Goal: Task Accomplishment & Management: Complete application form

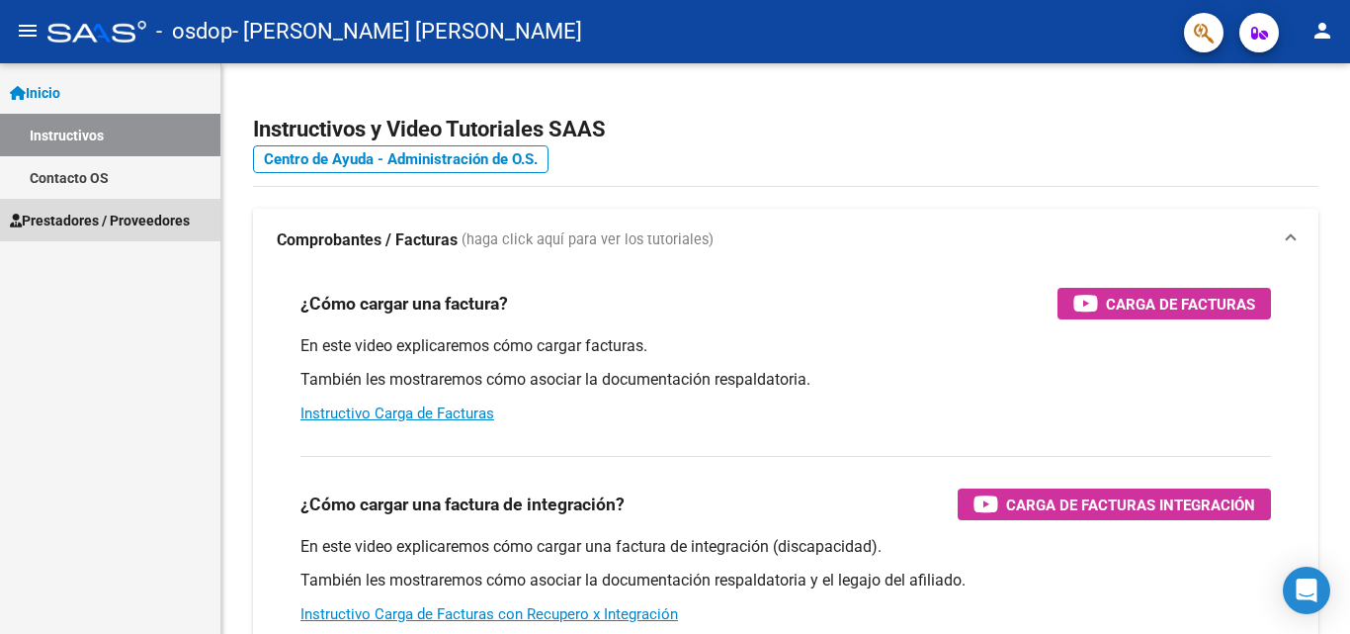
click at [93, 221] on span "Prestadores / Proveedores" at bounding box center [100, 221] width 180 height 22
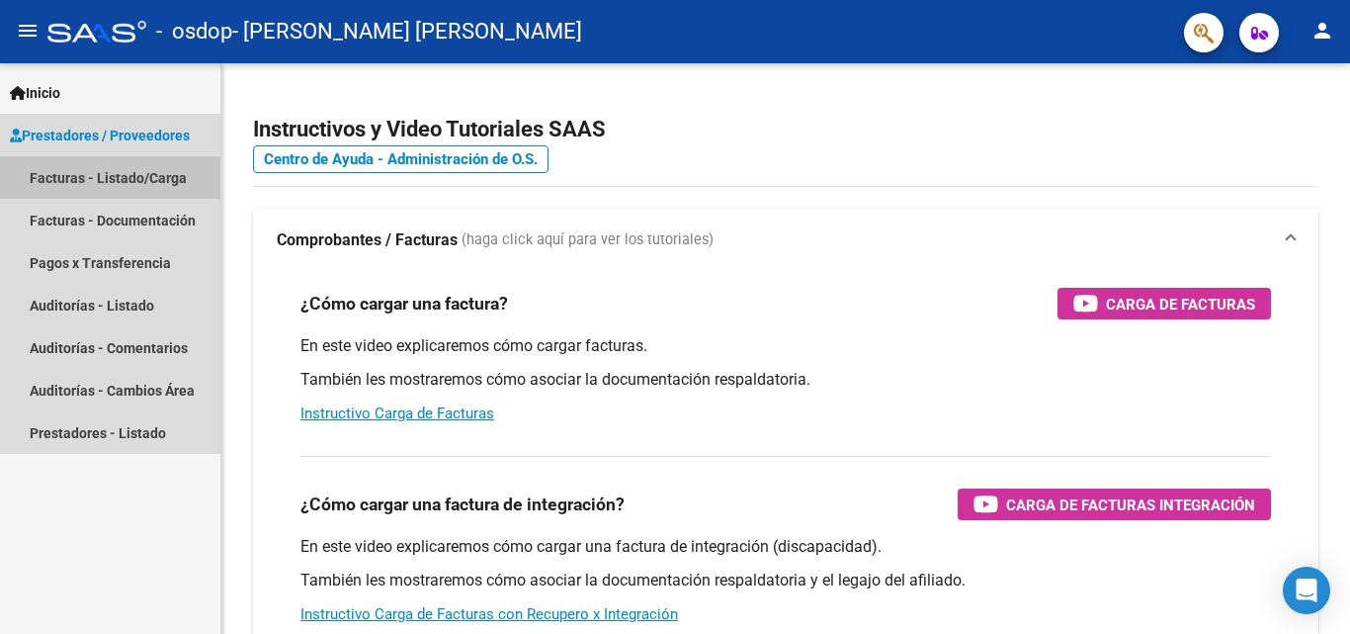
click at [119, 179] on link "Facturas - Listado/Carga" at bounding box center [110, 177] width 220 height 43
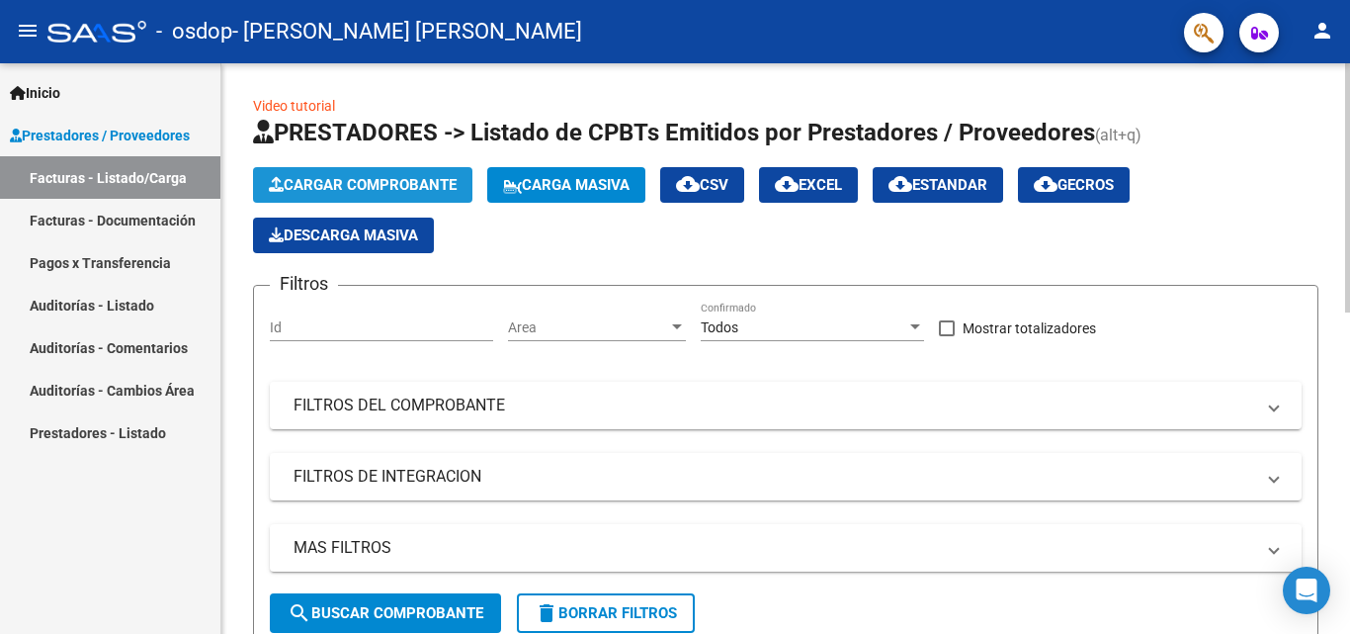
click at [378, 185] on span "Cargar Comprobante" at bounding box center [363, 185] width 188 height 18
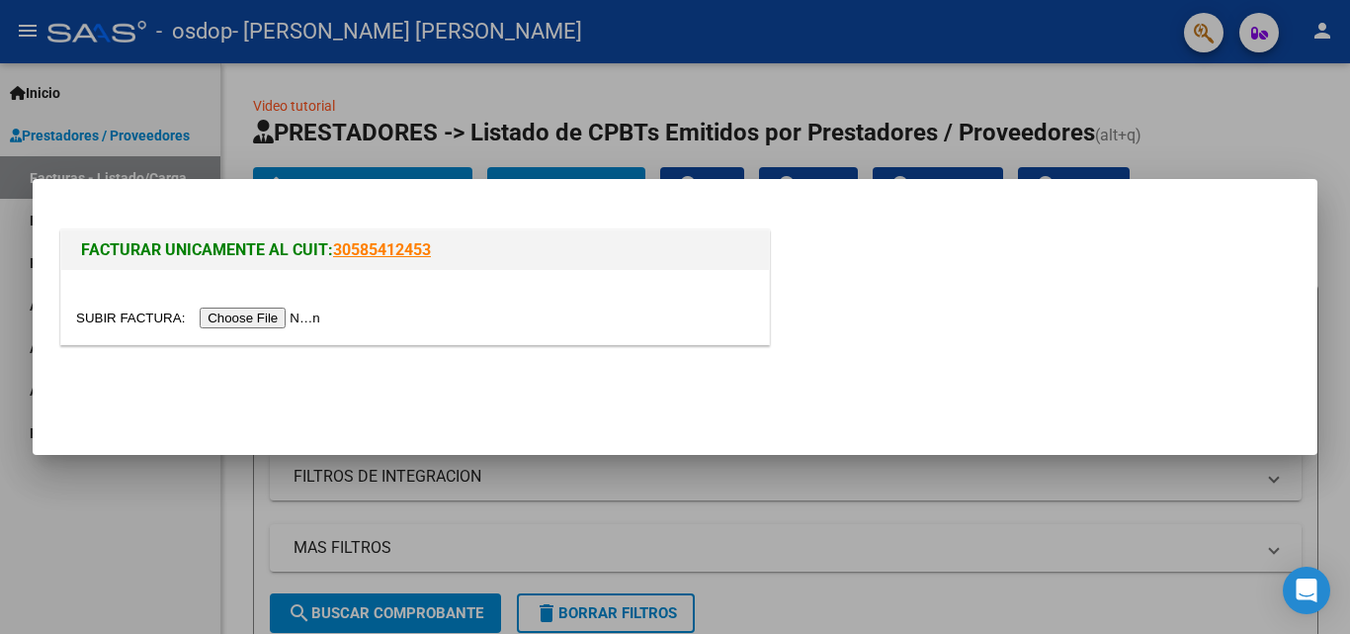
click at [264, 315] on input "file" at bounding box center [201, 317] width 250 height 21
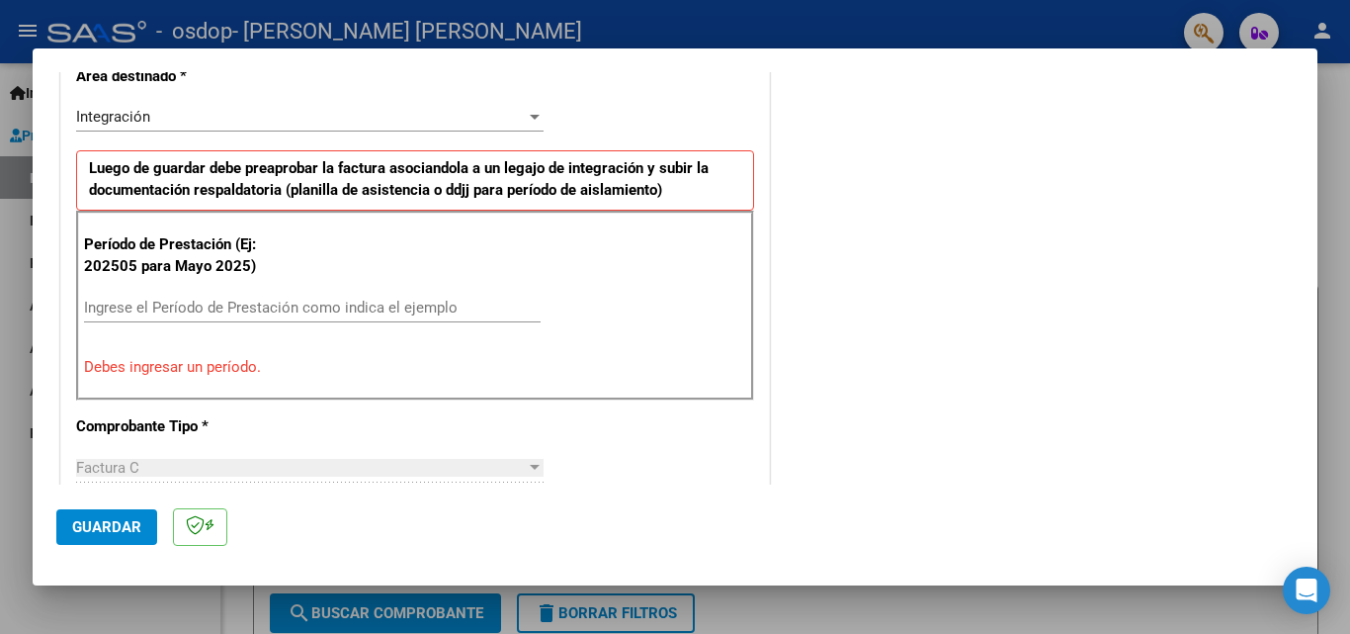
scroll to position [494, 0]
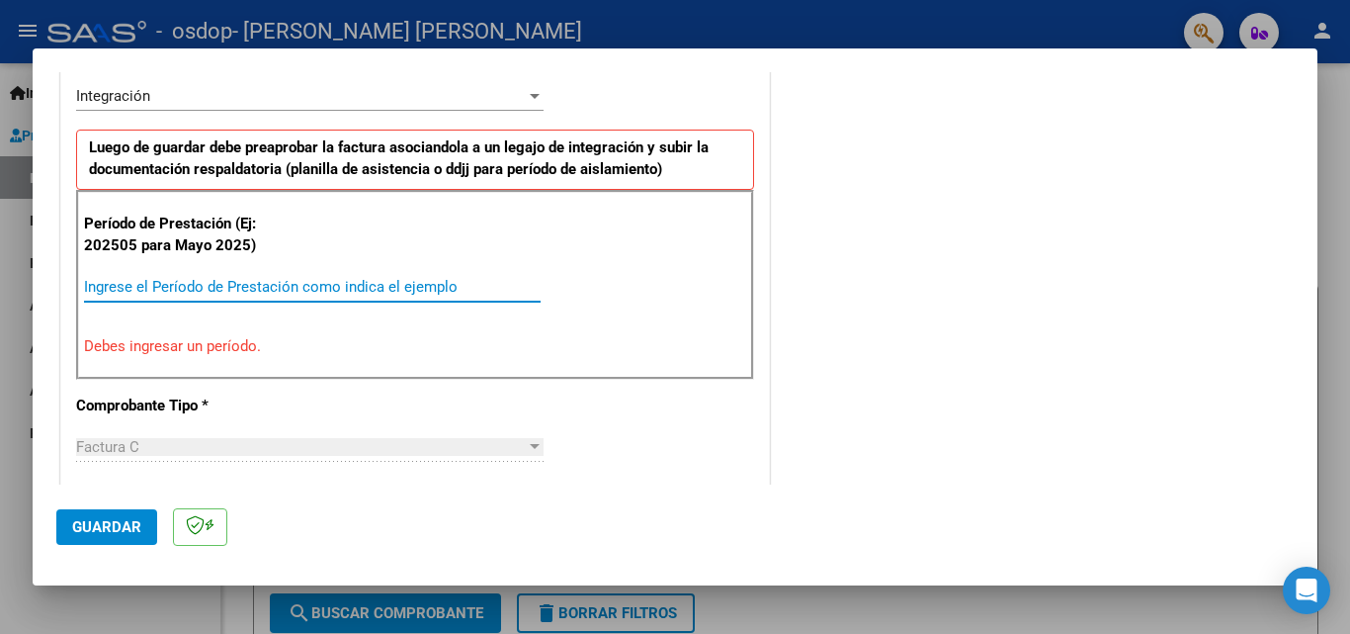
click at [250, 281] on input "Ingrese el Período de Prestación como indica el ejemplo" at bounding box center [312, 287] width 457 height 18
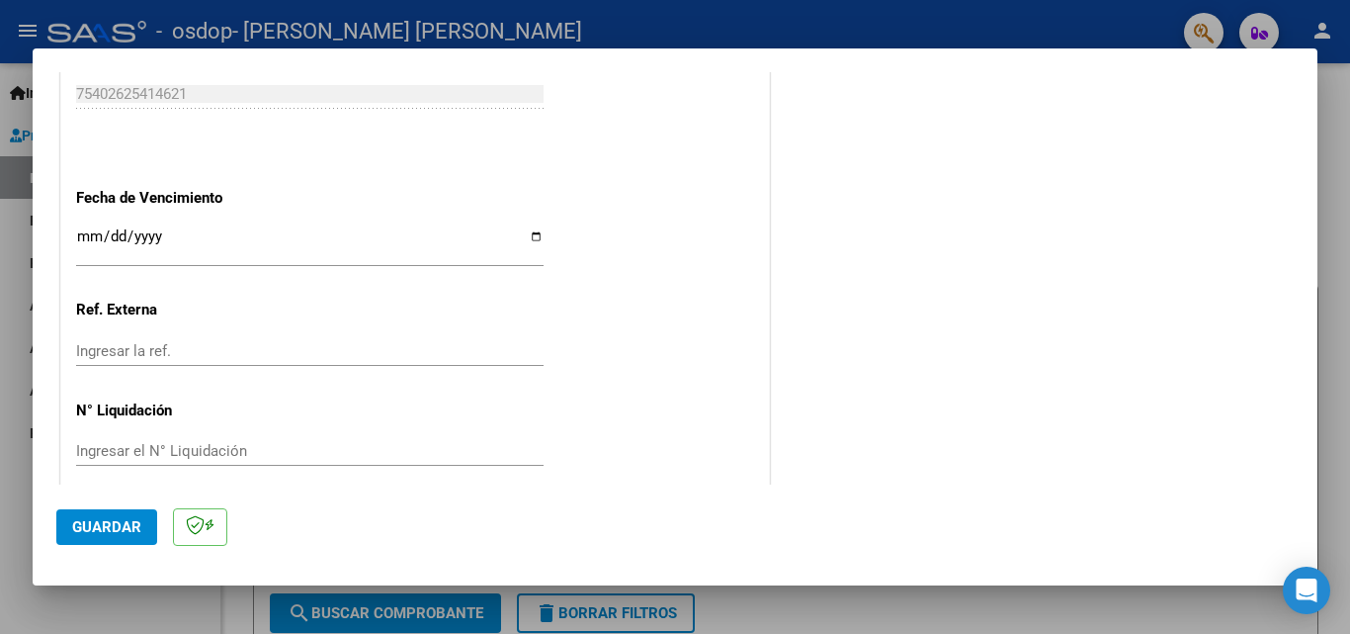
scroll to position [1327, 0]
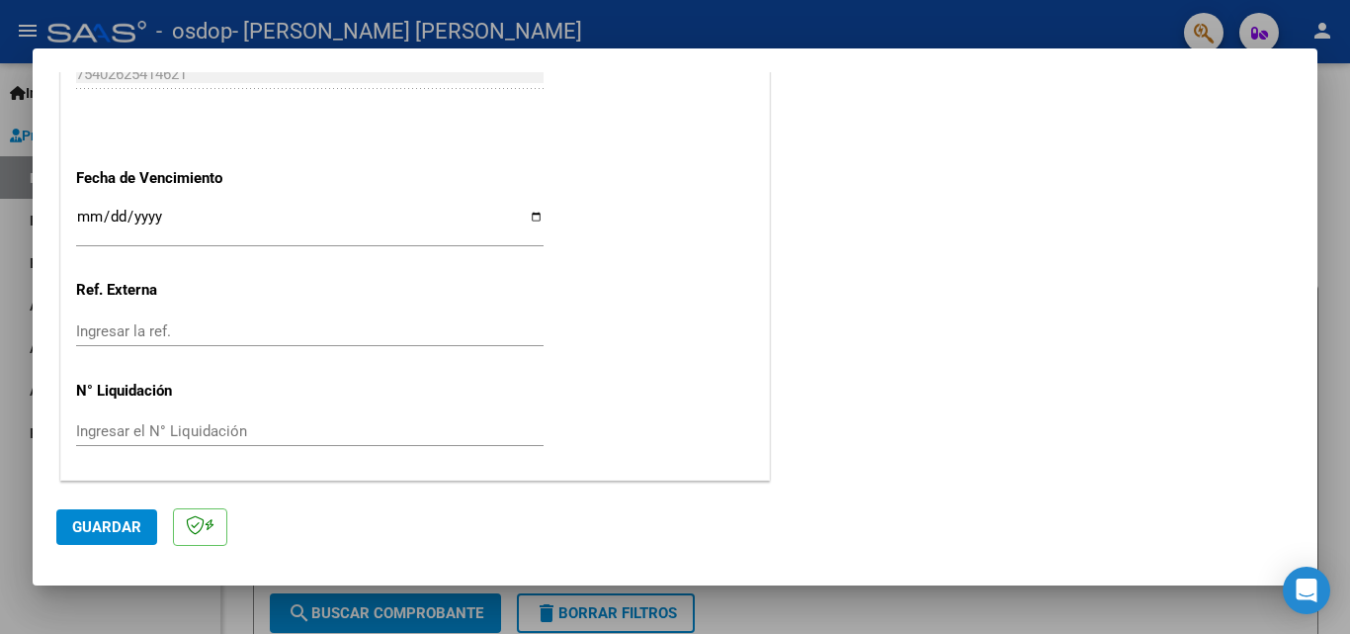
type input "202509"
click at [121, 530] on span "Guardar" at bounding box center [106, 527] width 69 height 18
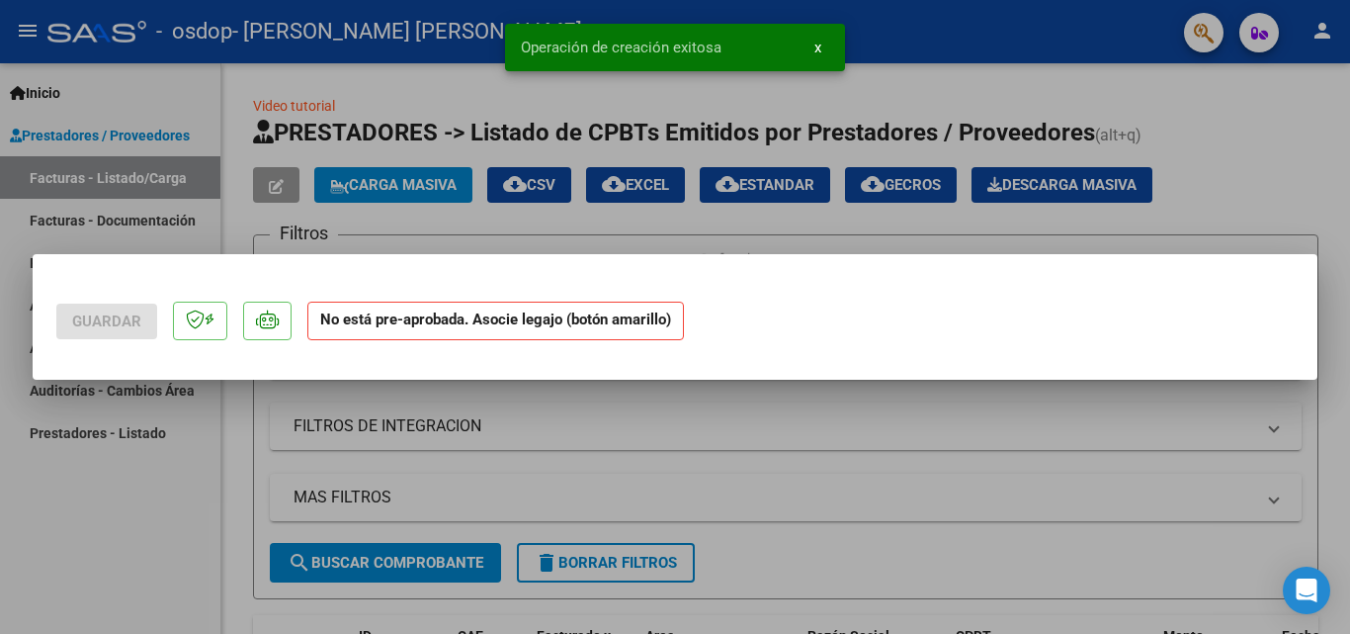
scroll to position [0, 0]
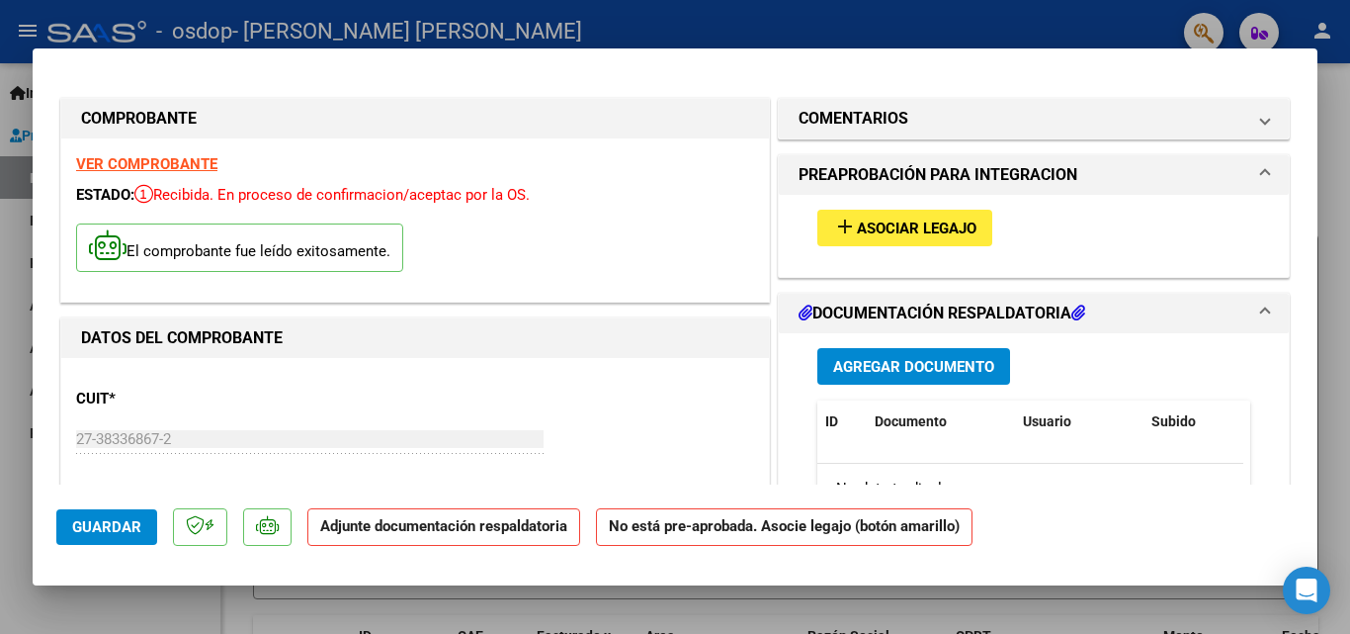
click at [891, 369] on span "Agregar Documento" at bounding box center [913, 367] width 161 height 18
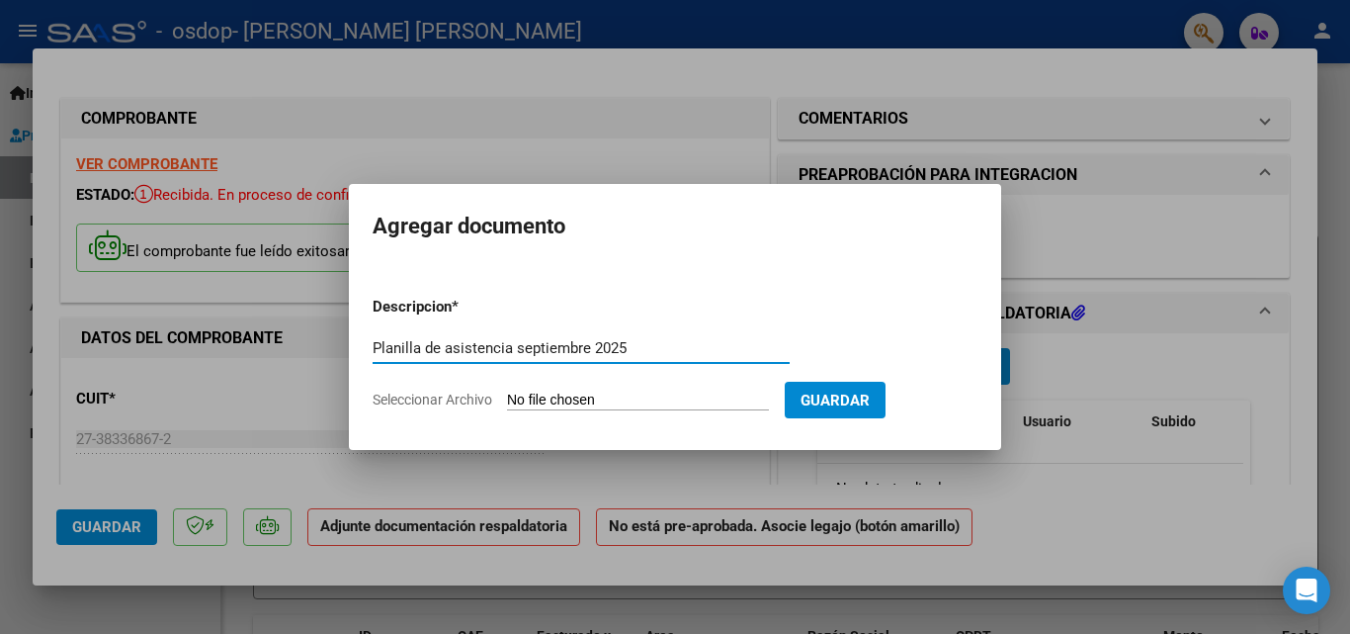
type input "Planilla de asistencia septiembre 2025"
click at [605, 395] on input "Seleccionar Archivo" at bounding box center [638, 400] width 262 height 19
type input "C:\fakepath\Planilla de asistencia septiembre 2025.pdf"
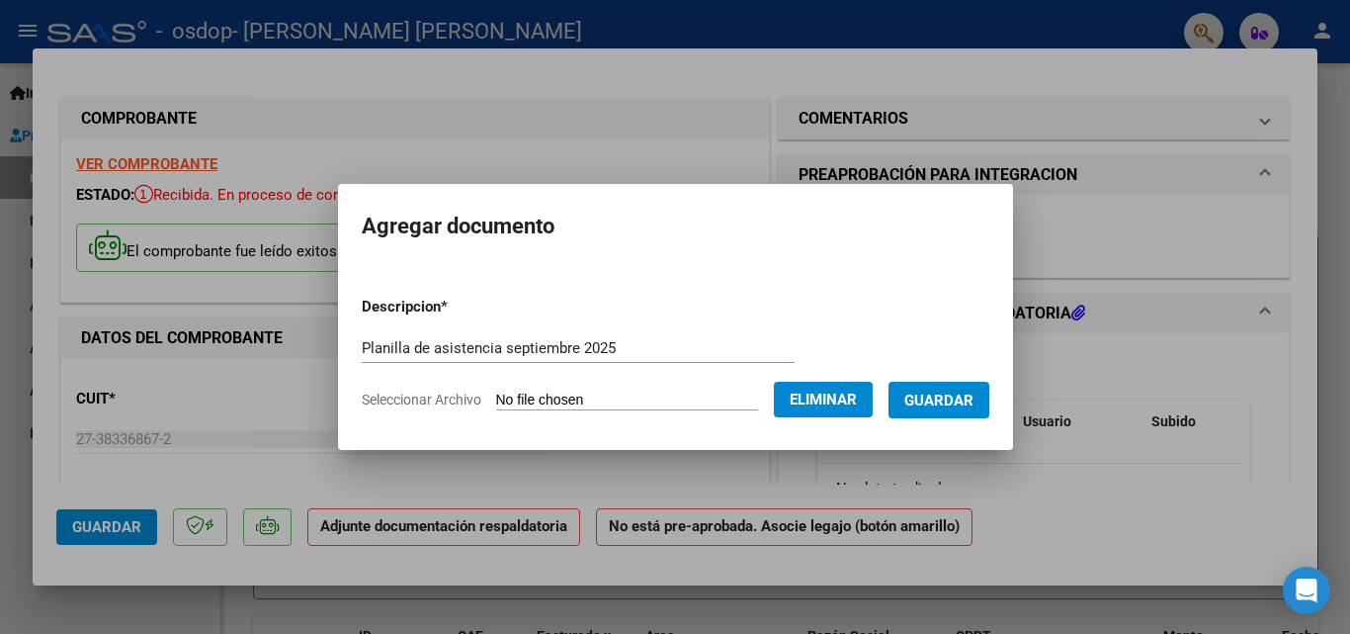
click at [978, 410] on button "Guardar" at bounding box center [939, 400] width 101 height 37
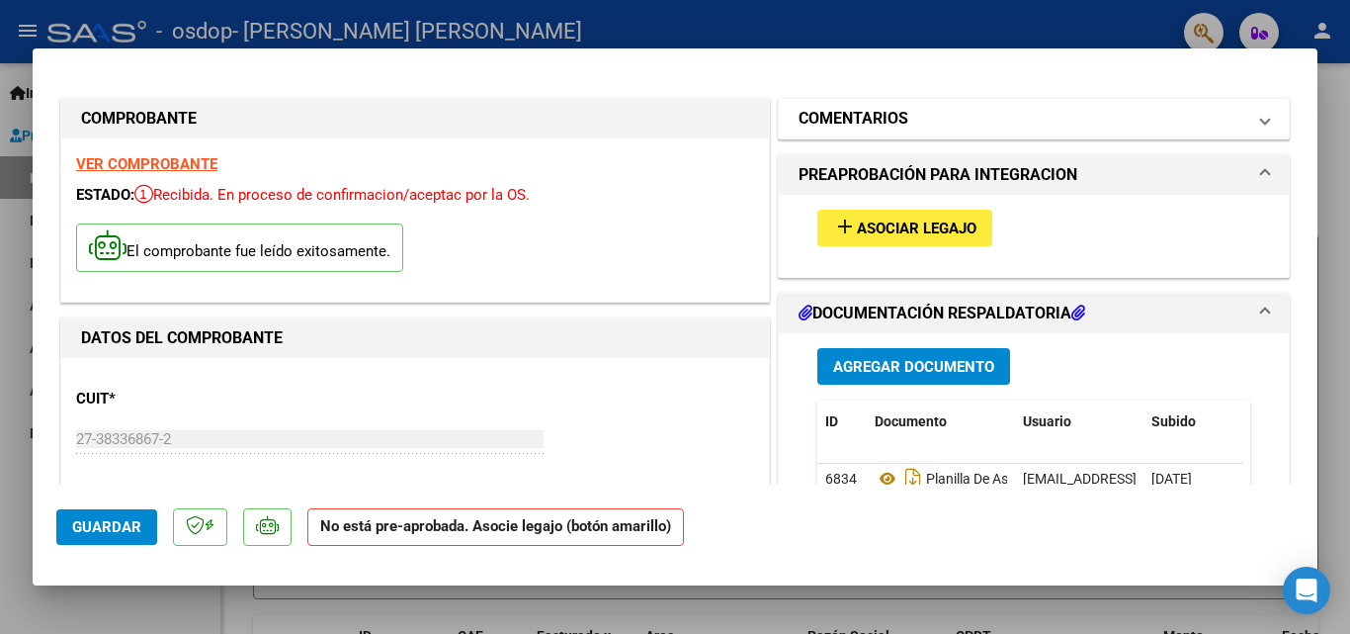
click at [1249, 131] on mat-expansion-panel-header "COMENTARIOS" at bounding box center [1034, 119] width 510 height 40
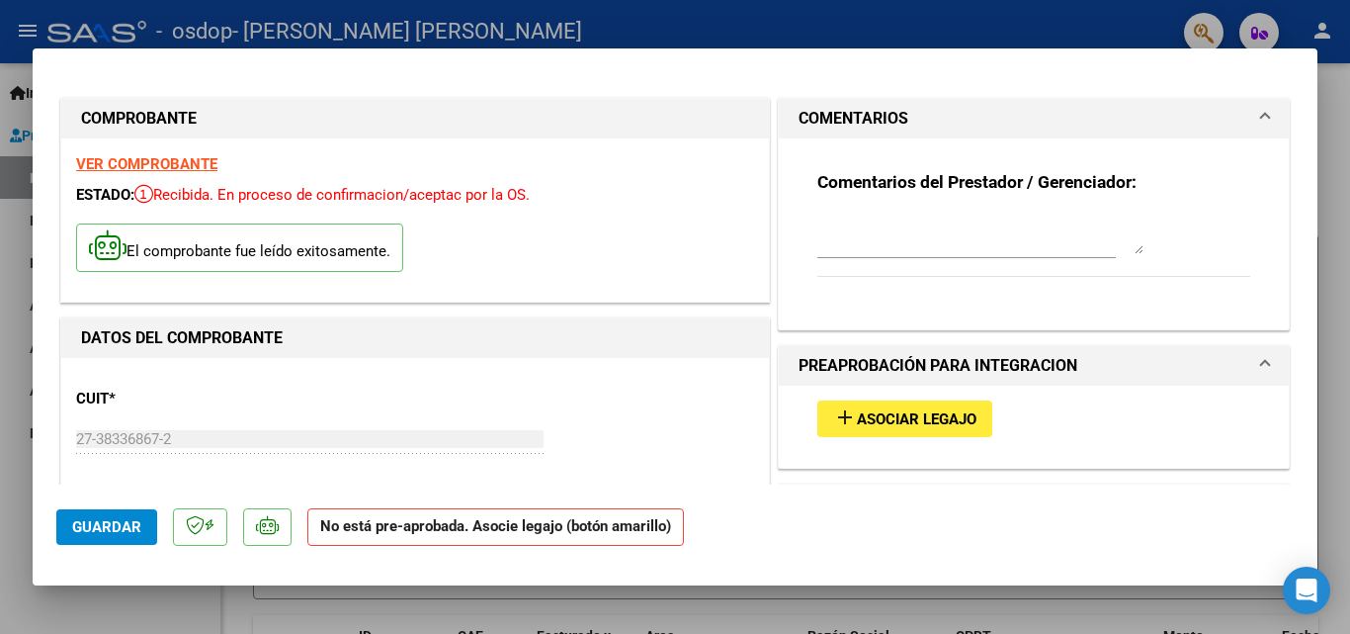
click at [1261, 126] on span at bounding box center [1265, 119] width 8 height 24
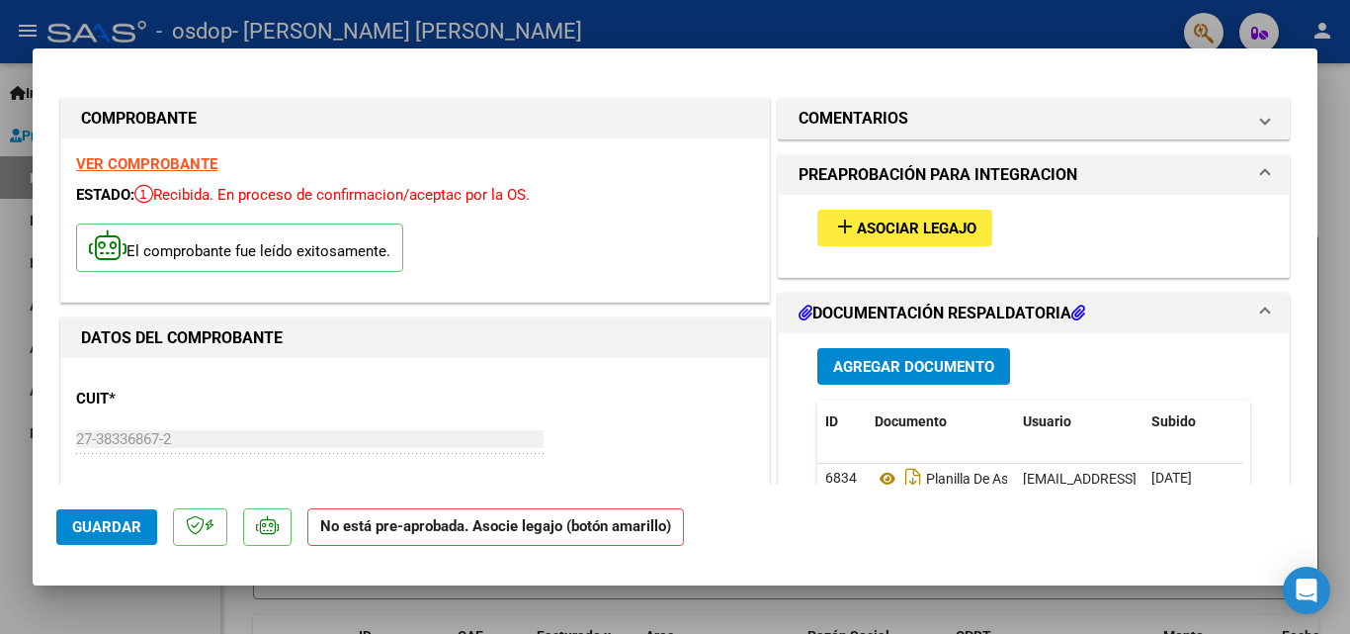
click at [1261, 169] on span at bounding box center [1265, 175] width 8 height 24
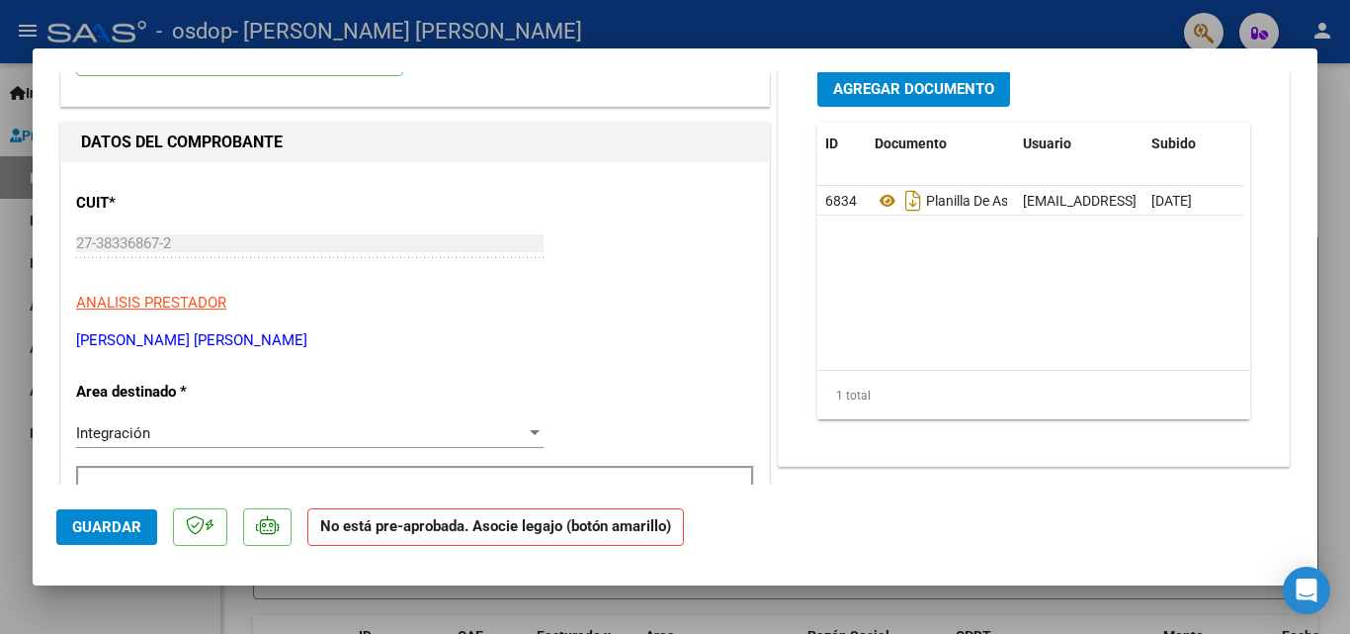
scroll to position [198, 0]
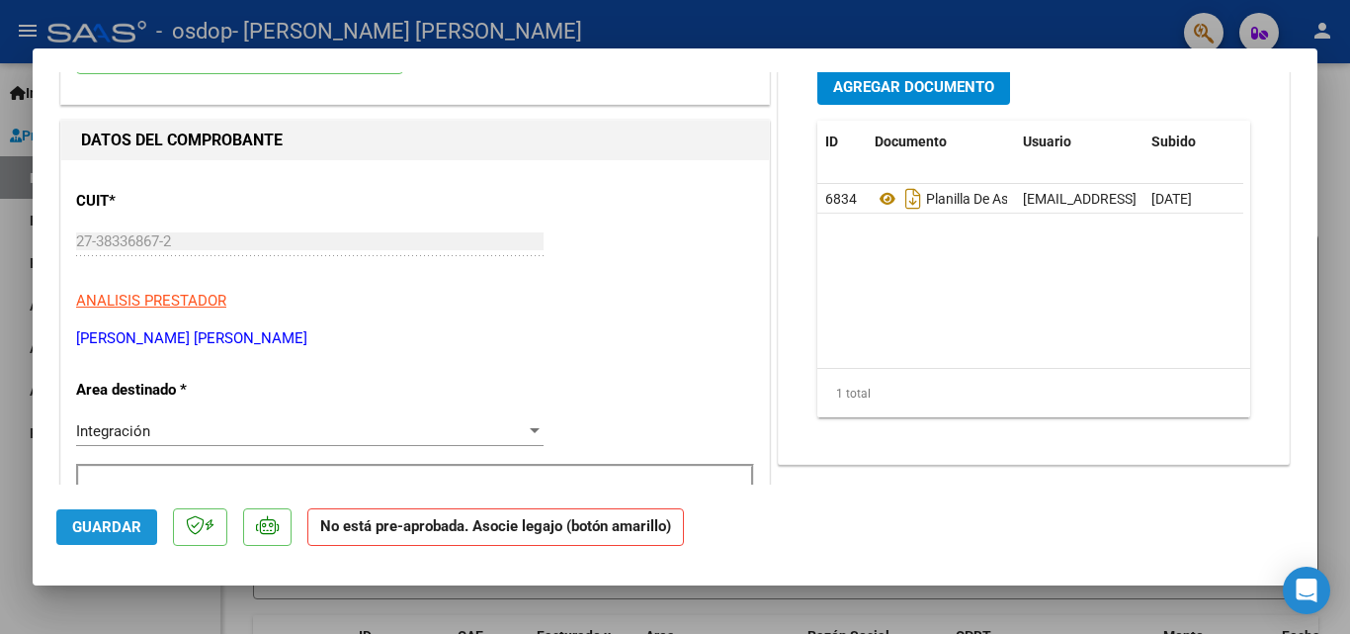
click at [99, 531] on span "Guardar" at bounding box center [106, 527] width 69 height 18
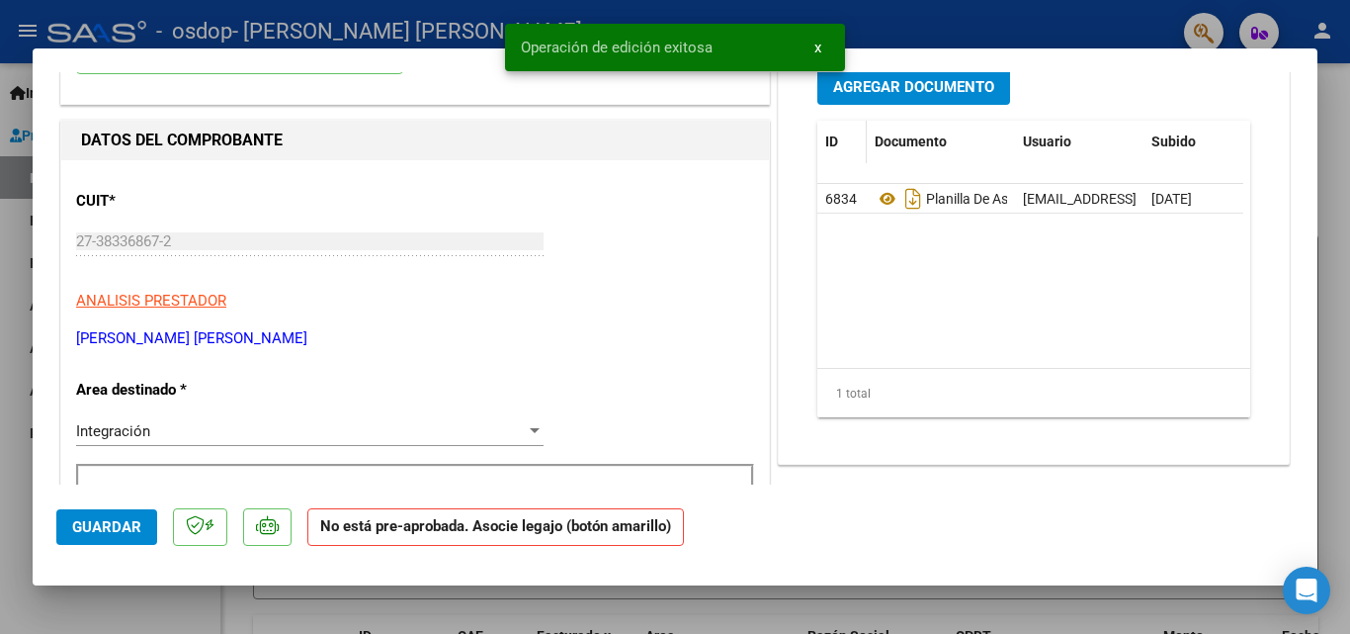
scroll to position [0, 0]
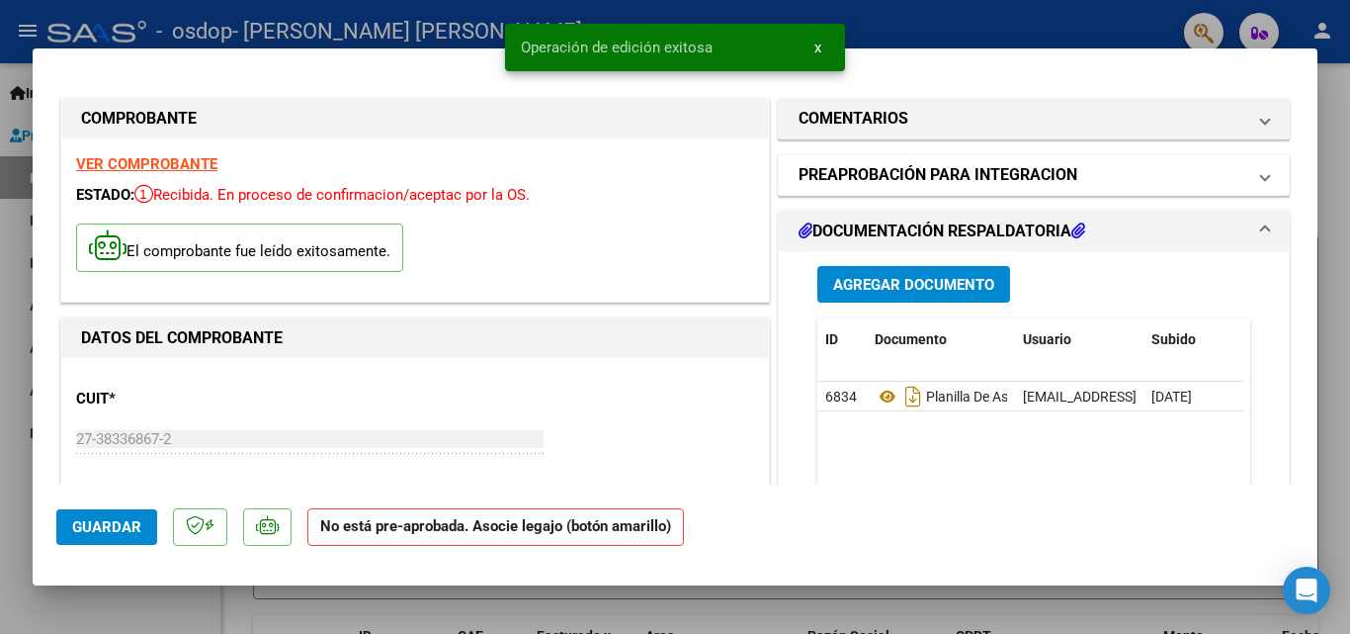
click at [1092, 163] on mat-panel-title "PREAPROBACIÓN PARA INTEGRACION" at bounding box center [1022, 175] width 447 height 24
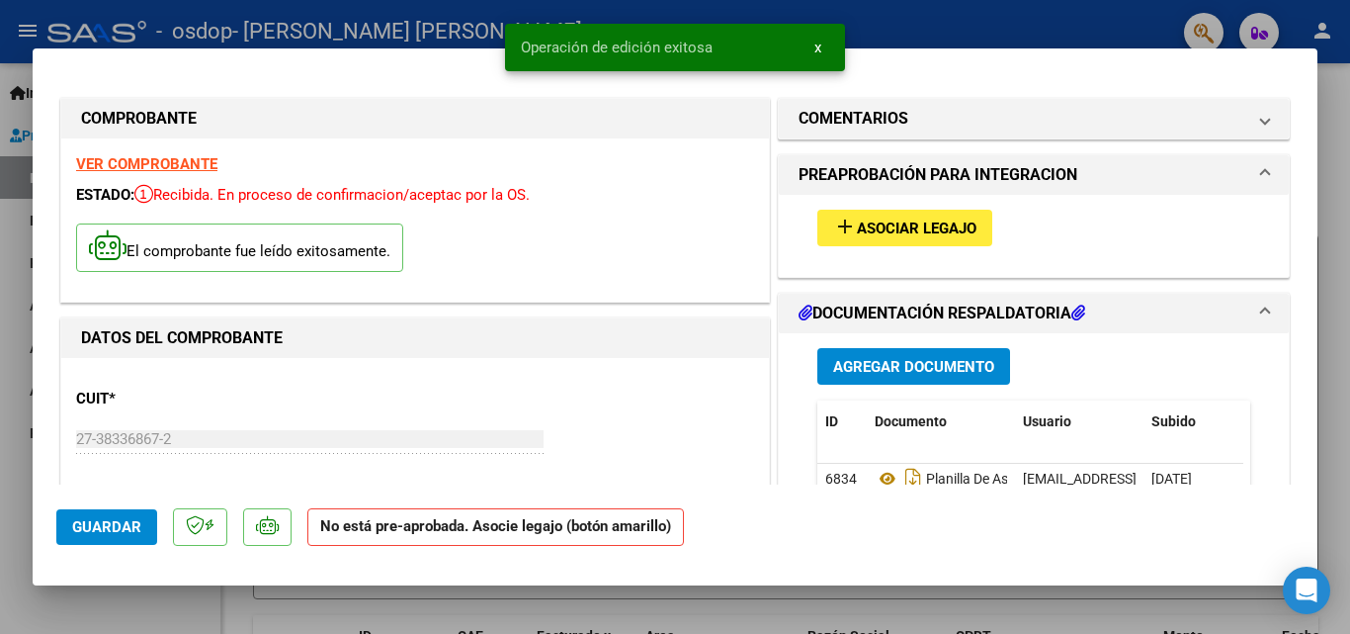
click at [864, 229] on span "Asociar Legajo" at bounding box center [917, 228] width 120 height 18
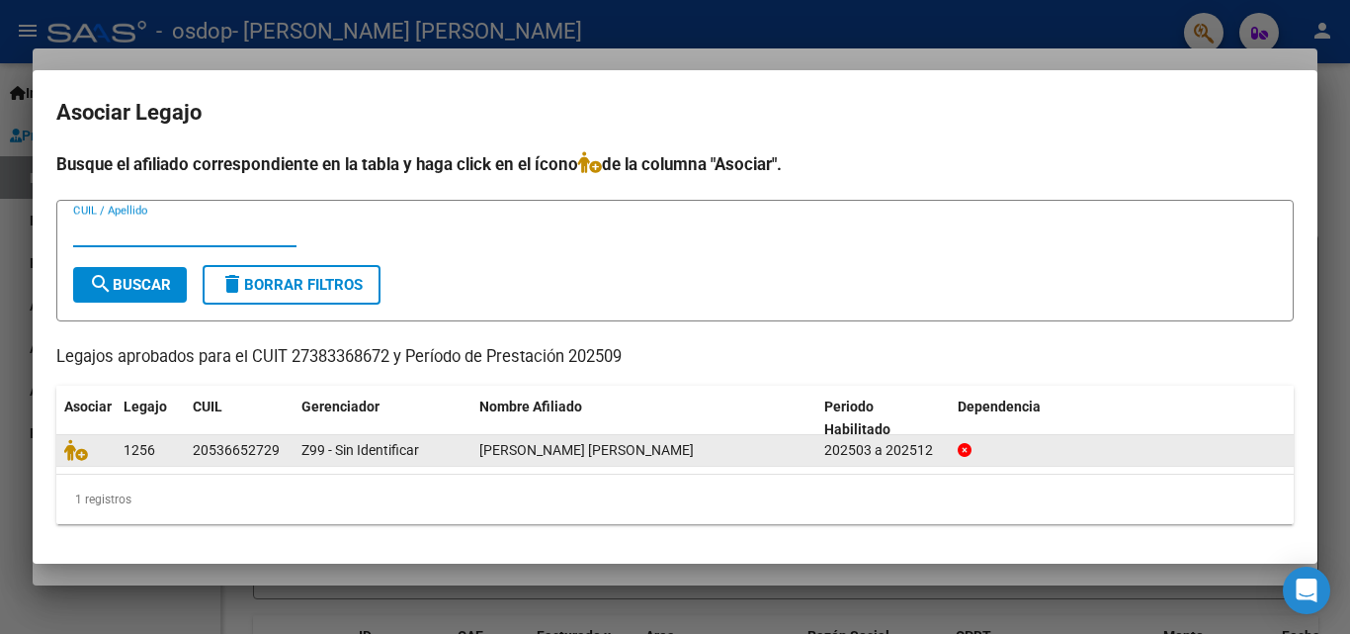
click at [470, 446] on datatable-body-cell "Z99 - Sin Identificar" at bounding box center [383, 450] width 178 height 31
click at [544, 453] on span "[PERSON_NAME] [PERSON_NAME]" at bounding box center [586, 450] width 214 height 16
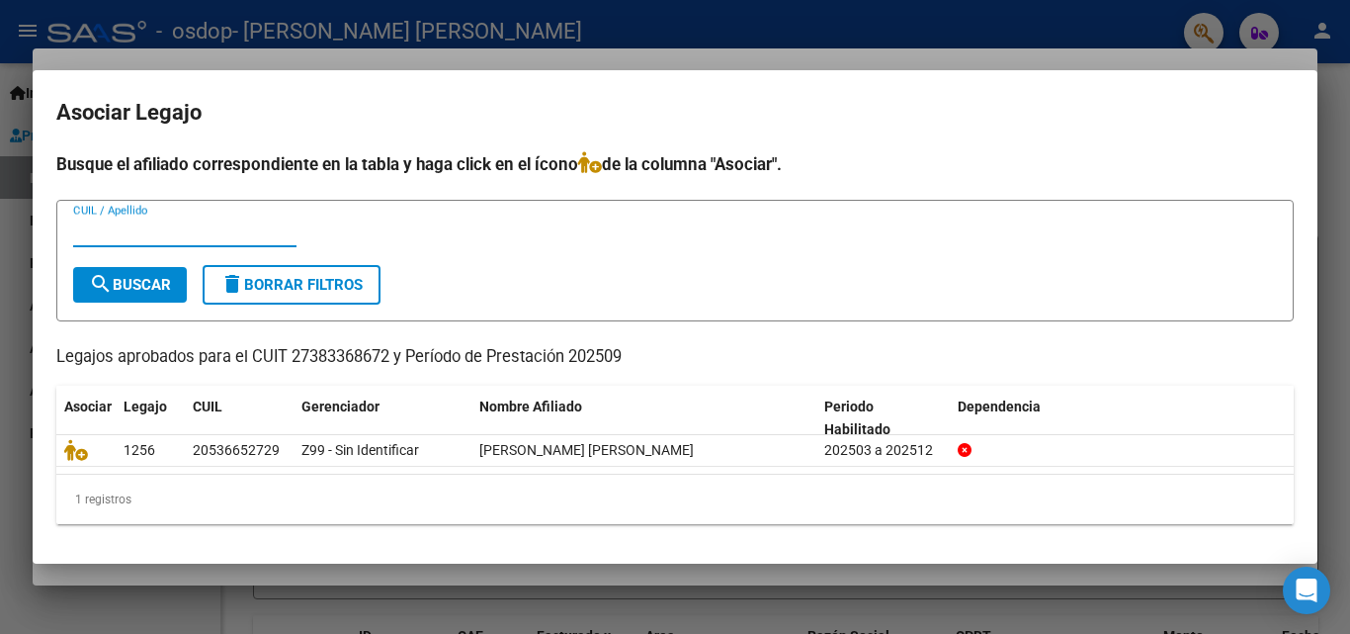
click at [193, 232] on input "CUIL / Apellido" at bounding box center [184, 231] width 223 height 18
type input "[PERSON_NAME] santiago"
click at [114, 285] on span "search Buscar" at bounding box center [130, 285] width 82 height 18
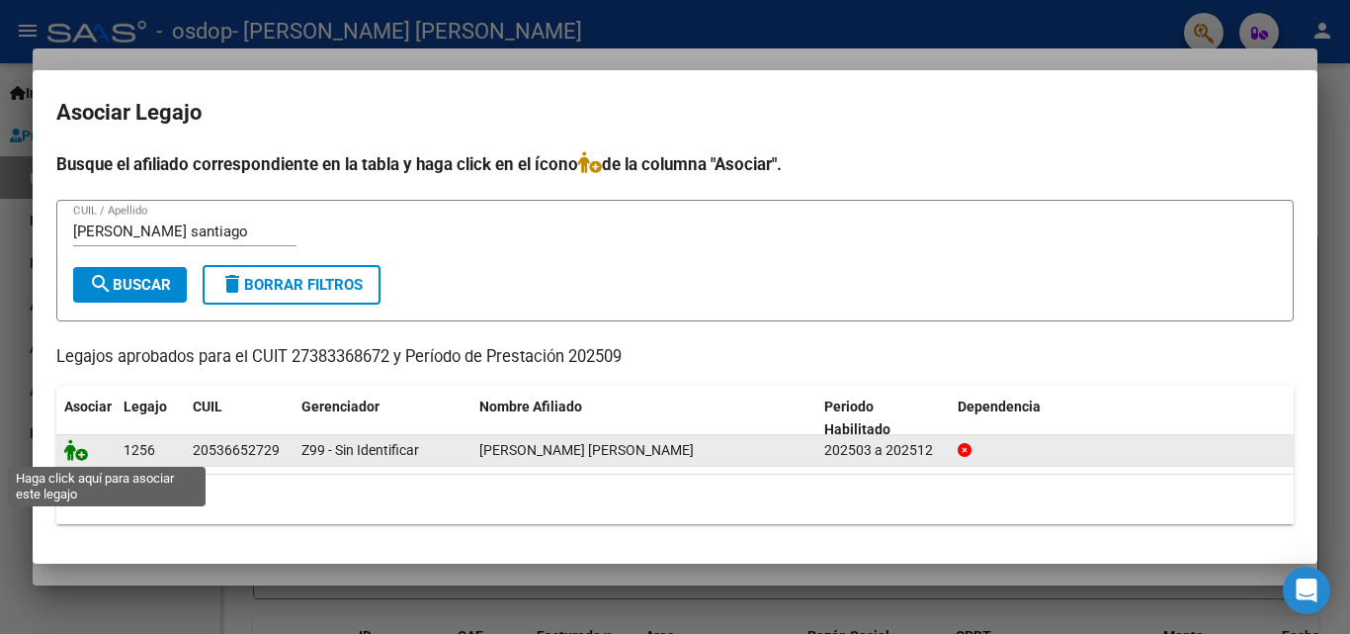
click at [70, 449] on icon at bounding box center [76, 450] width 24 height 22
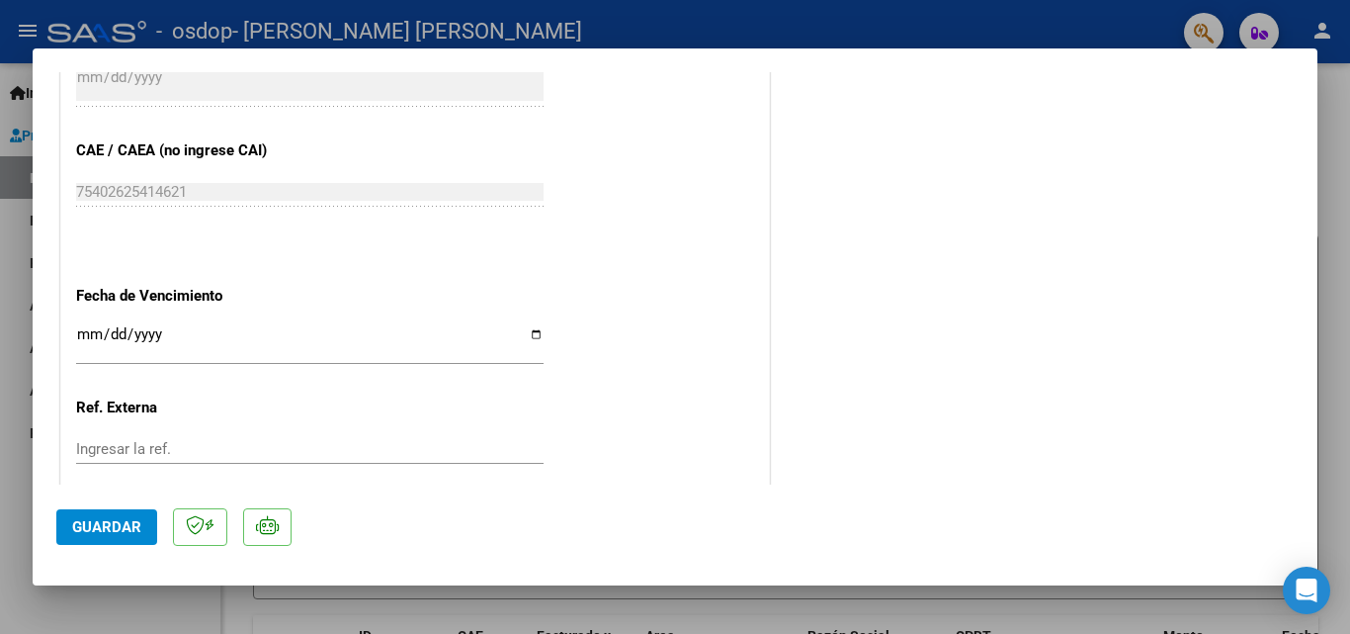
scroll to position [1357, 0]
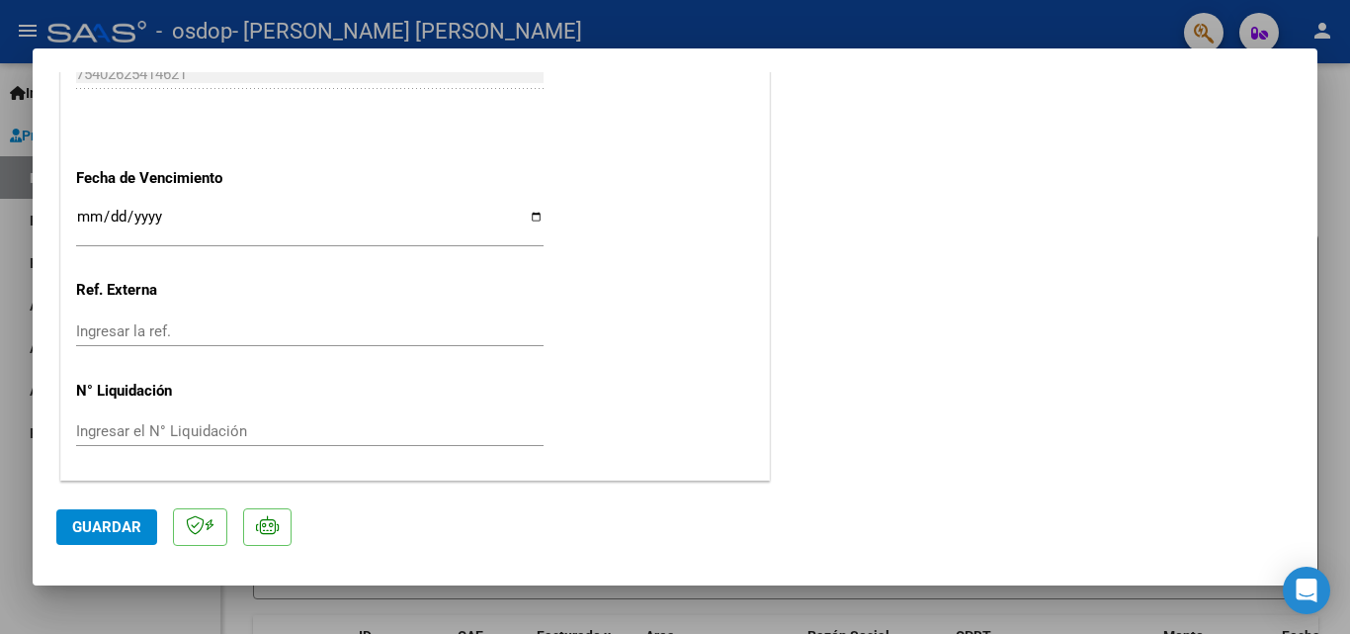
click at [100, 525] on span "Guardar" at bounding box center [106, 527] width 69 height 18
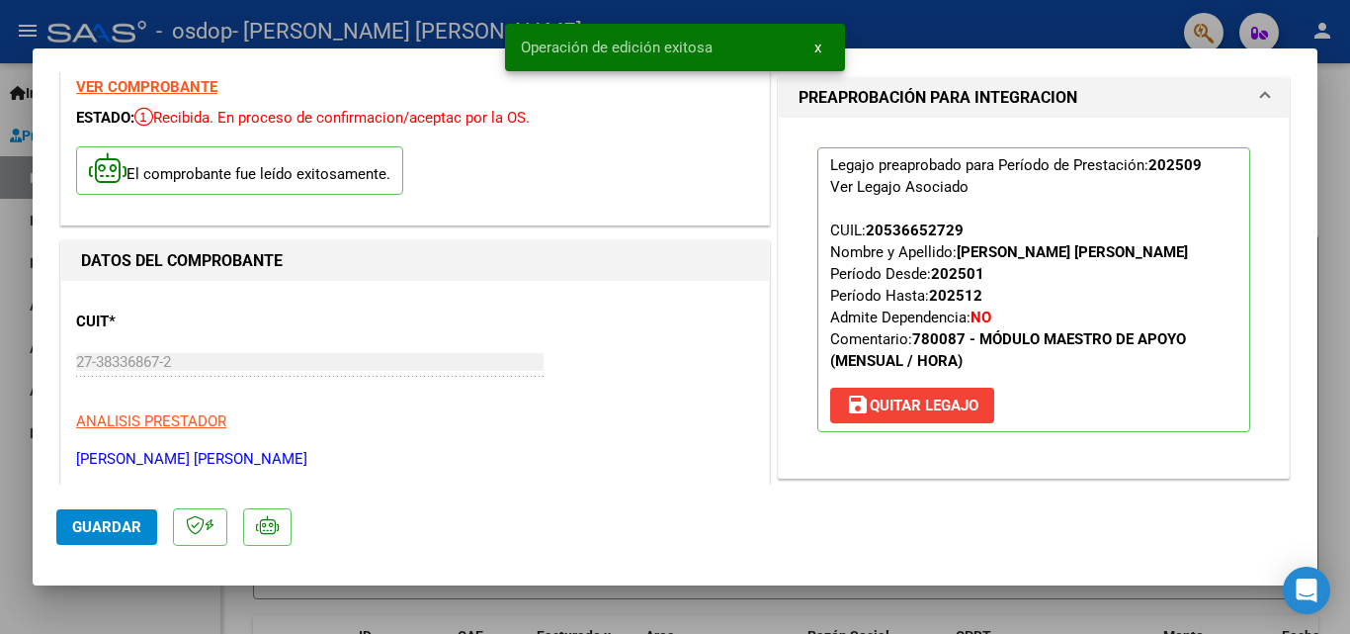
scroll to position [0, 0]
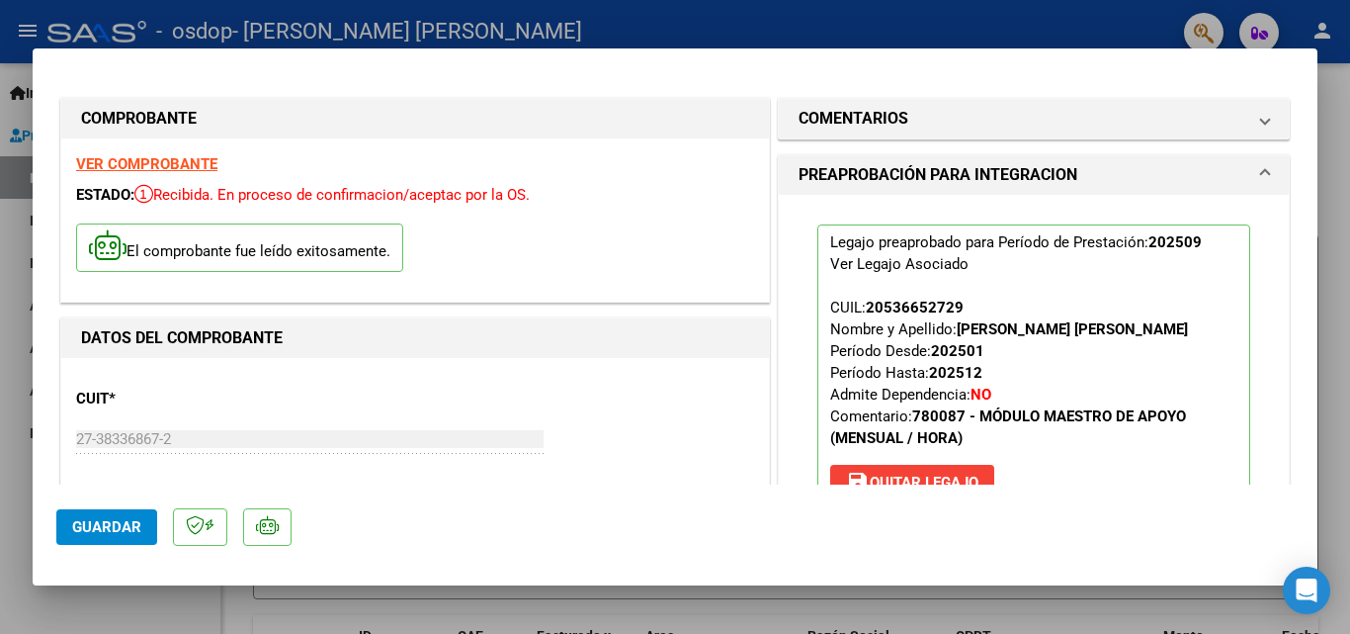
click at [145, 155] on strong "VER COMPROBANTE" at bounding box center [146, 164] width 141 height 18
click at [1329, 177] on div at bounding box center [675, 317] width 1350 height 634
type input "$ 0,00"
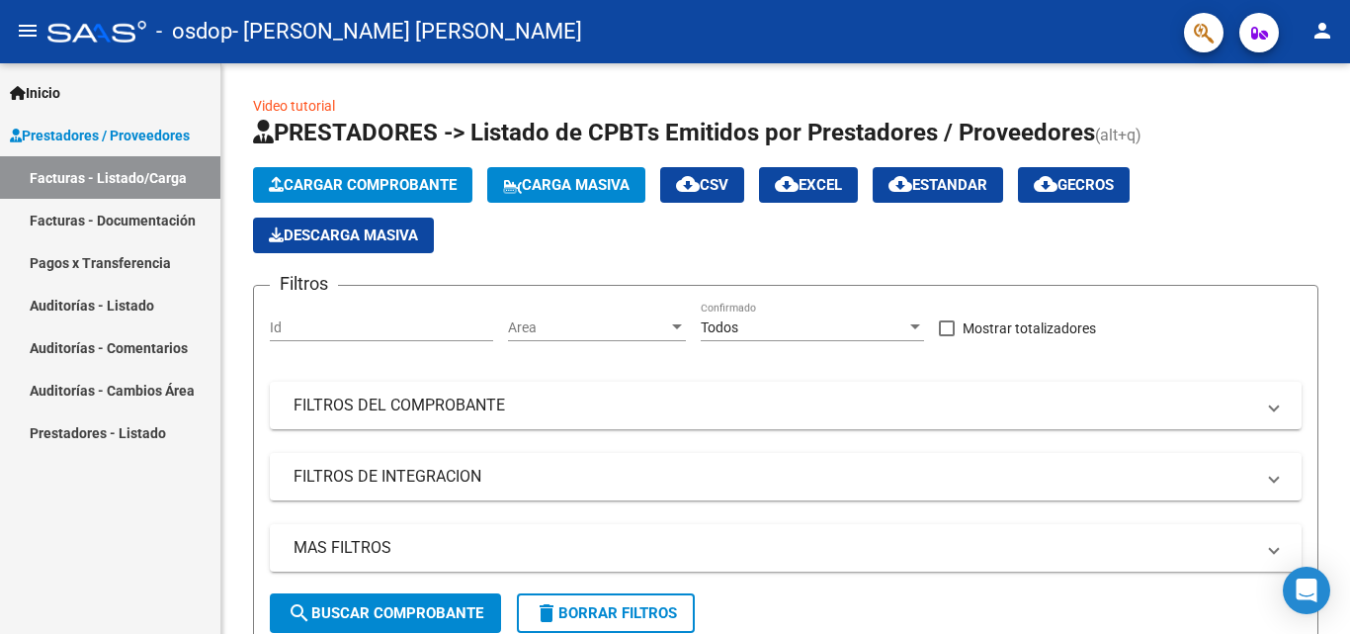
click at [59, 177] on link "Facturas - Listado/Carga" at bounding box center [110, 177] width 220 height 43
click at [110, 181] on link "Facturas - Listado/Carga" at bounding box center [110, 177] width 220 height 43
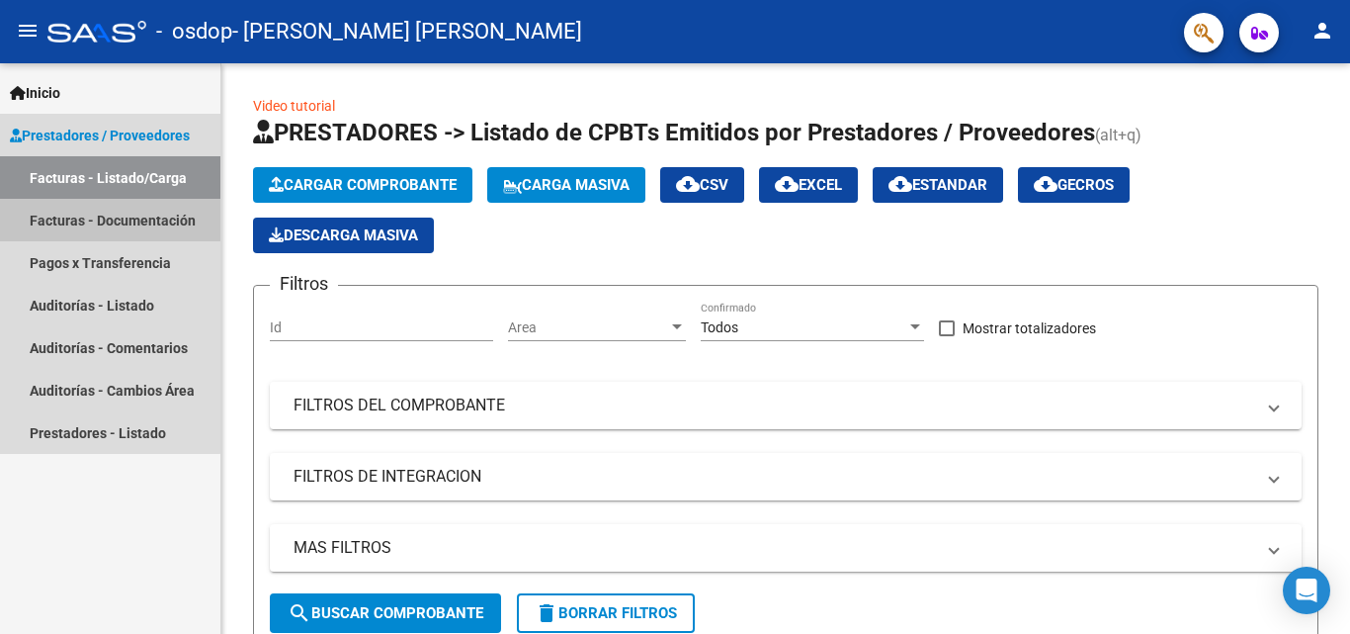
click at [102, 215] on link "Facturas - Documentación" at bounding box center [110, 220] width 220 height 43
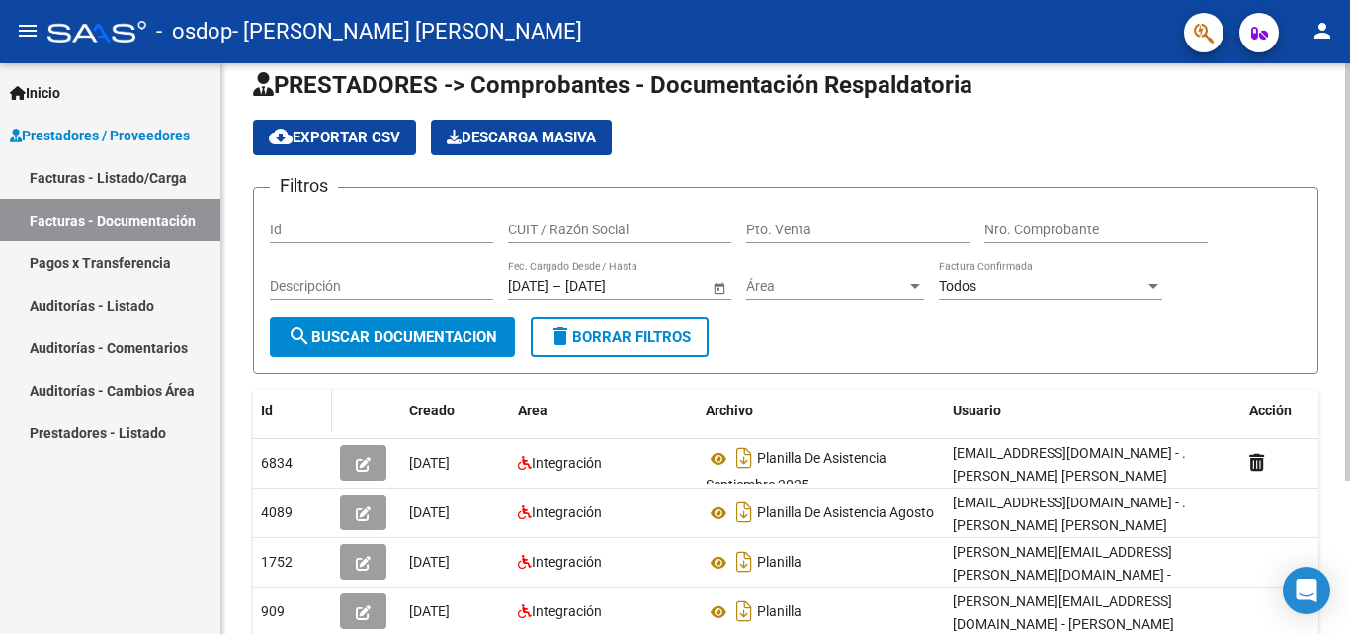
scroll to position [99, 0]
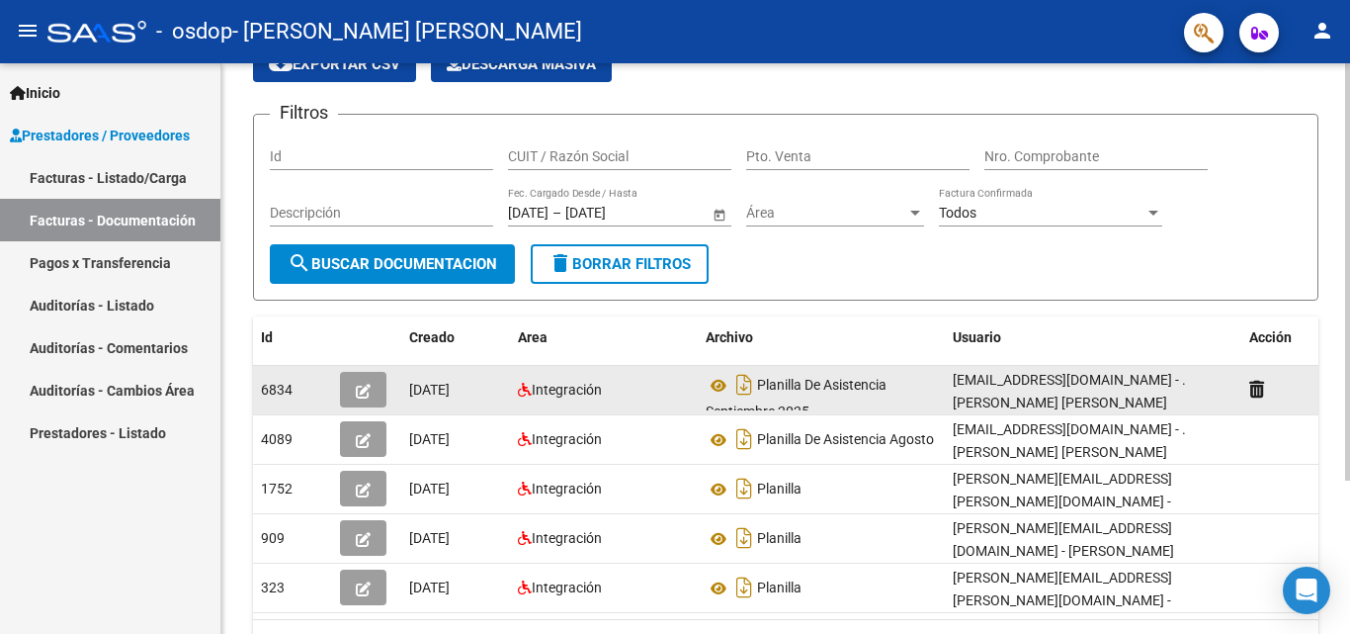
click at [630, 387] on div "Integración" at bounding box center [604, 390] width 172 height 23
click at [426, 395] on span "[DATE]" at bounding box center [429, 390] width 41 height 16
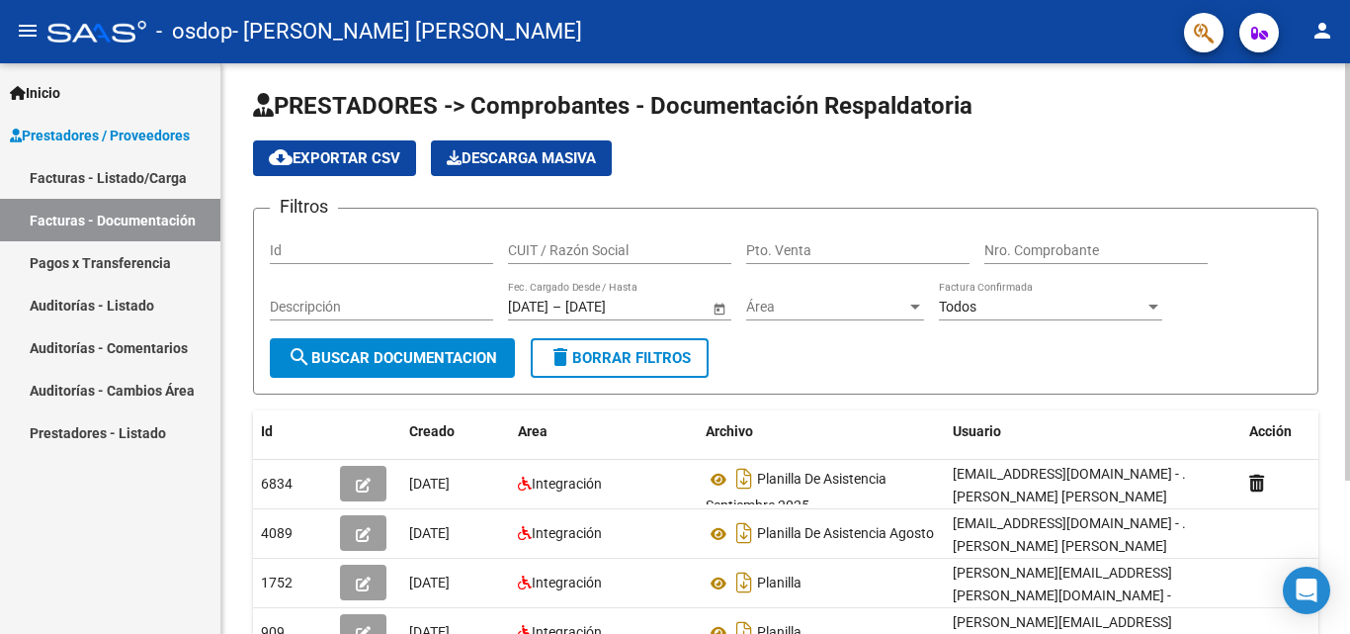
scroll to position [0, 0]
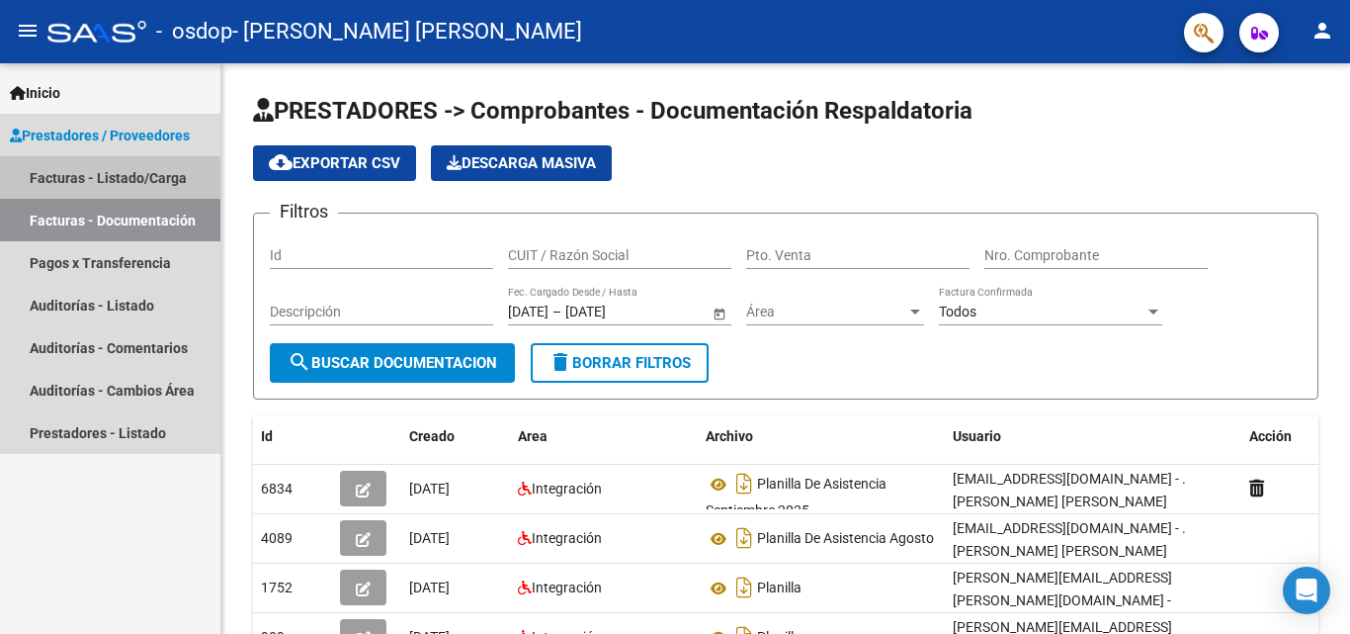
click at [87, 175] on link "Facturas - Listado/Carga" at bounding box center [110, 177] width 220 height 43
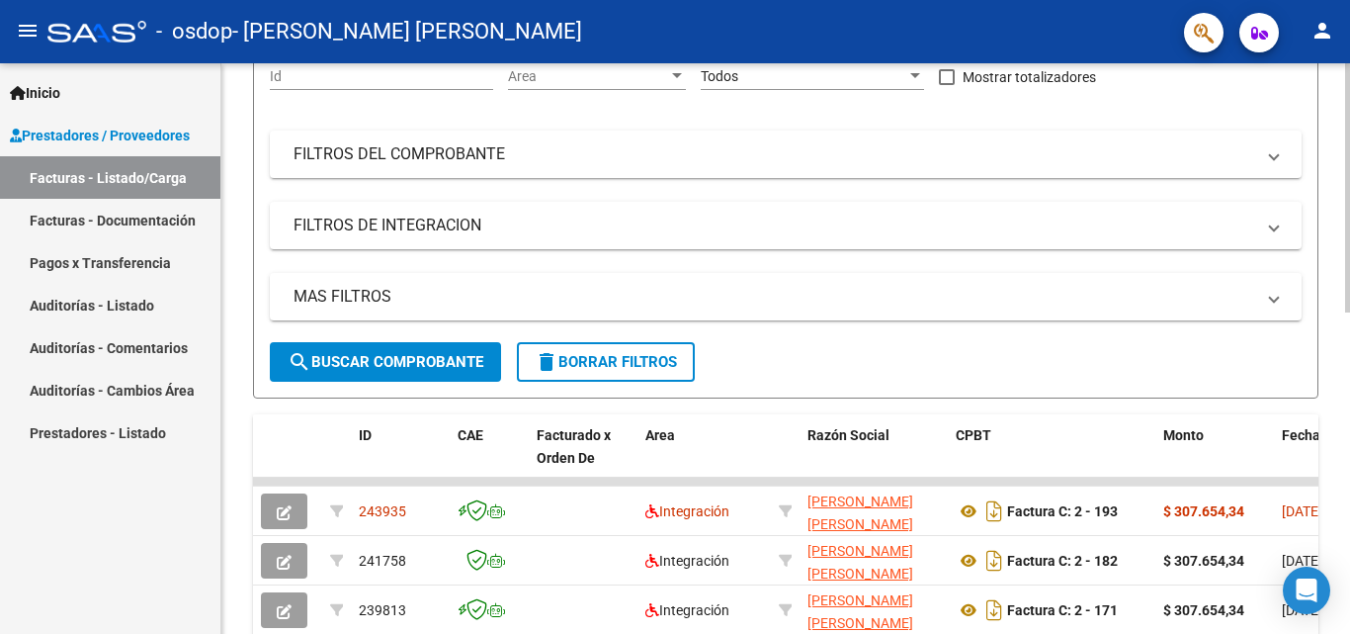
scroll to position [395, 0]
